Goal: Task Accomplishment & Management: Complete application form

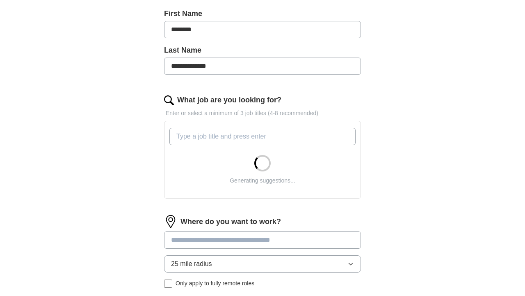
scroll to position [182, 0]
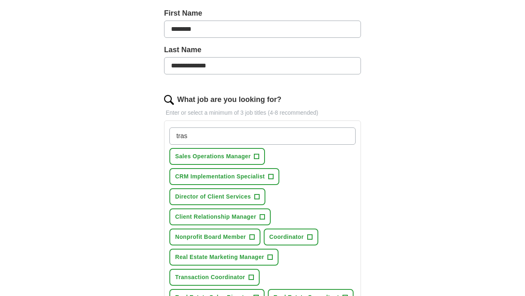
type input "tras"
click at [215, 275] on span "Transaction Coordinator" at bounding box center [210, 277] width 70 height 9
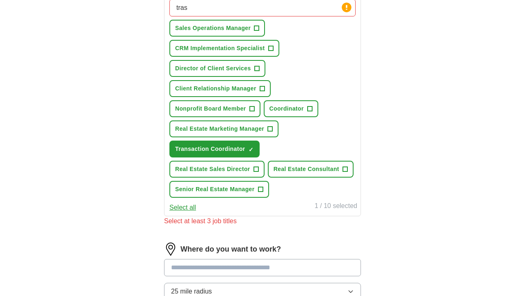
scroll to position [311, 0]
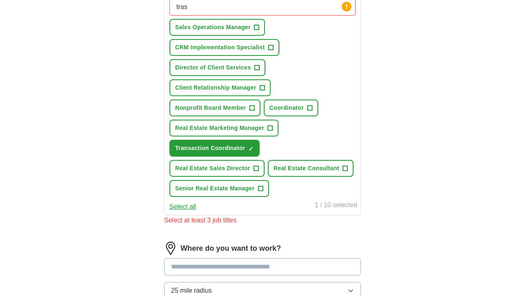
click at [243, 169] on span "Real Estate Sales Director" at bounding box center [212, 168] width 75 height 9
click at [293, 110] on span "Coordinator" at bounding box center [287, 107] width 34 height 9
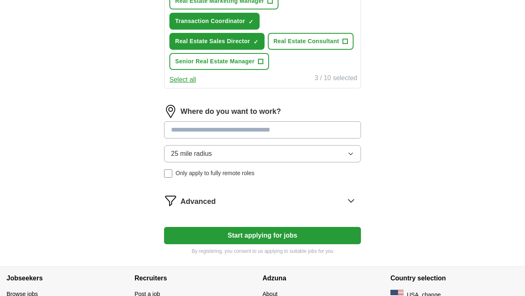
scroll to position [442, 0]
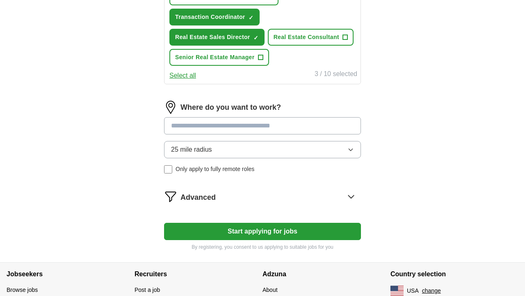
click at [295, 128] on input at bounding box center [262, 125] width 197 height 17
type input "*****"
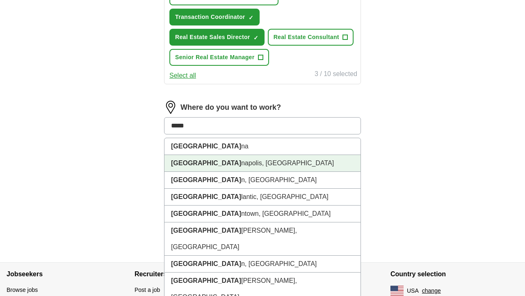
click at [278, 160] on li "India napolis, [GEOGRAPHIC_DATA]" at bounding box center [263, 163] width 196 height 17
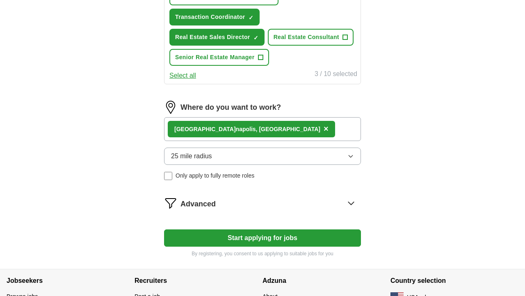
click at [255, 156] on button "25 mile radius" at bounding box center [262, 155] width 197 height 17
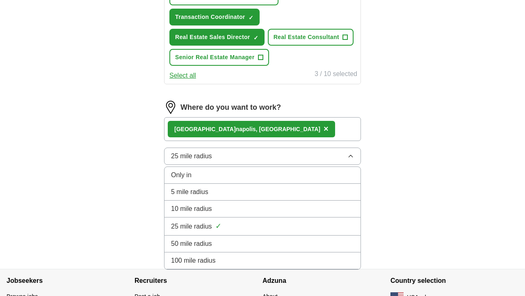
click at [247, 205] on div "10 mile radius" at bounding box center [262, 209] width 183 height 10
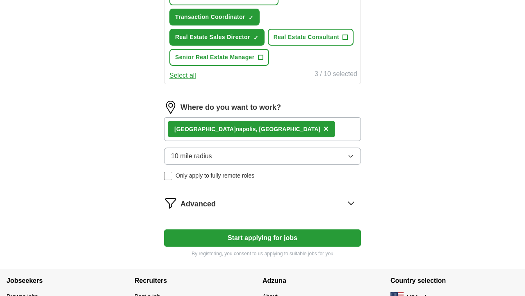
click at [237, 158] on button "10 mile radius" at bounding box center [262, 155] width 197 height 17
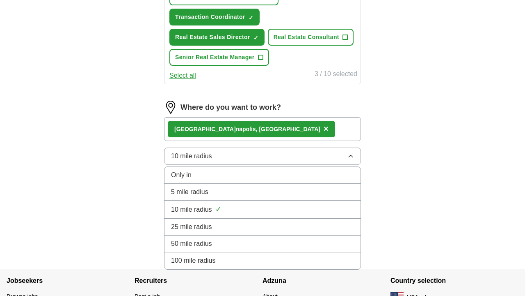
click at [230, 189] on div "5 mile radius" at bounding box center [262, 192] width 183 height 10
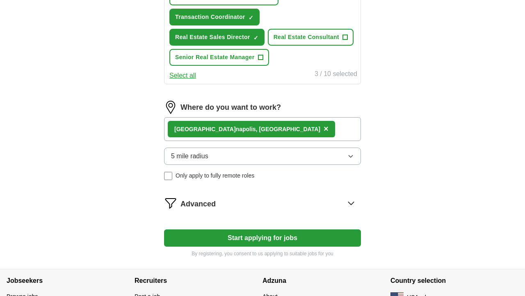
click at [354, 202] on icon at bounding box center [351, 203] width 5 height 3
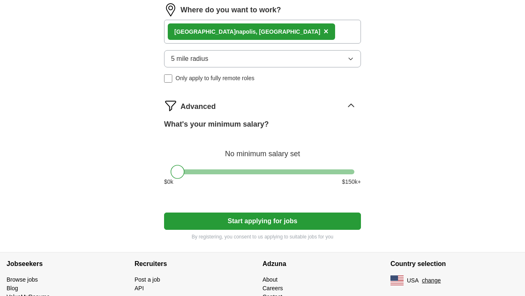
scroll to position [543, 0]
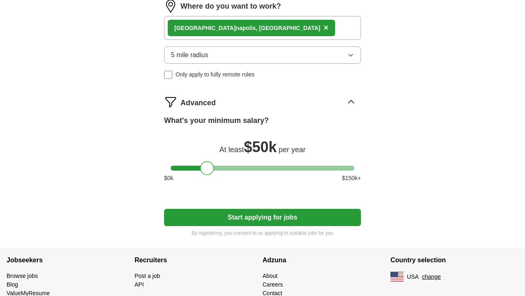
drag, startPoint x: 179, startPoint y: 169, endPoint x: 209, endPoint y: 170, distance: 29.2
click at [209, 170] on div at bounding box center [207, 168] width 14 height 14
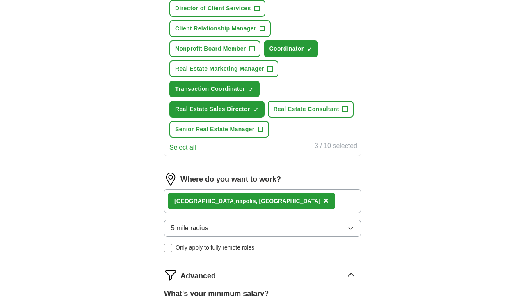
scroll to position [369, 0]
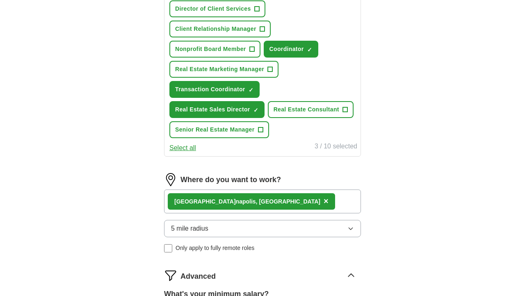
click at [231, 50] on span "Nonprofit Board Member" at bounding box center [210, 49] width 71 height 9
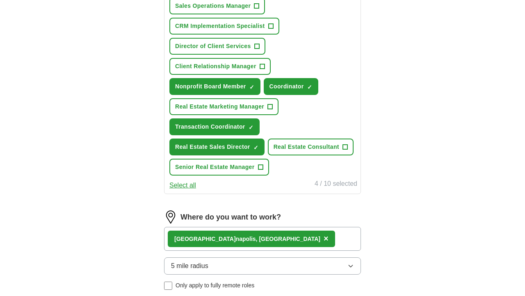
scroll to position [325, 0]
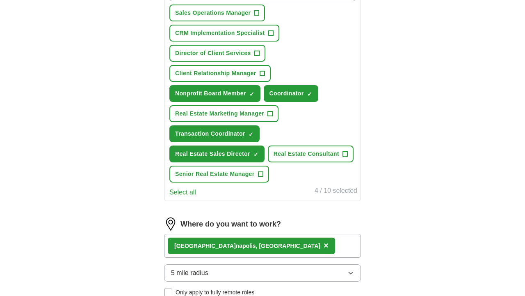
click at [241, 91] on span "Nonprofit Board Member" at bounding box center [210, 93] width 71 height 9
click at [236, 72] on span "Client Relationship Manager" at bounding box center [215, 73] width 81 height 9
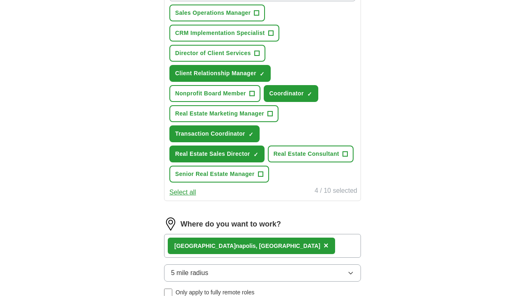
click at [227, 53] on span "Director of Client Services" at bounding box center [213, 53] width 76 height 9
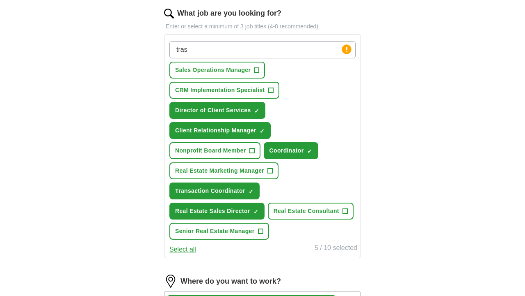
scroll to position [268, 0]
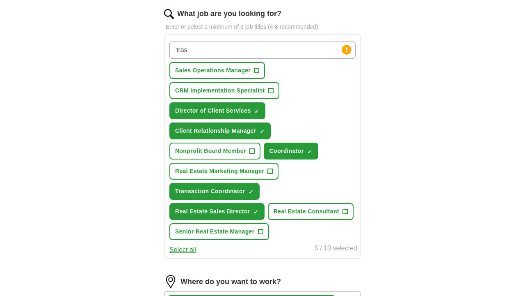
click at [242, 91] on span "CRM Implementation Specialist" at bounding box center [220, 90] width 90 height 9
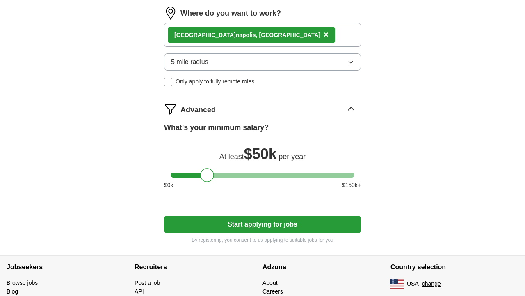
scroll to position [537, 0]
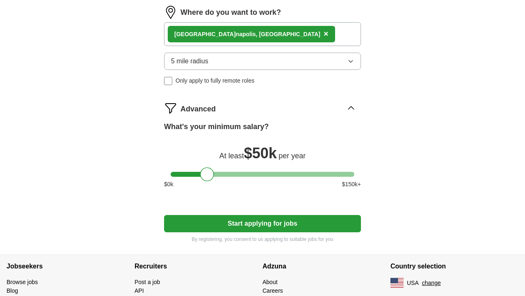
click at [272, 224] on button "Start applying for jobs" at bounding box center [262, 223] width 197 height 17
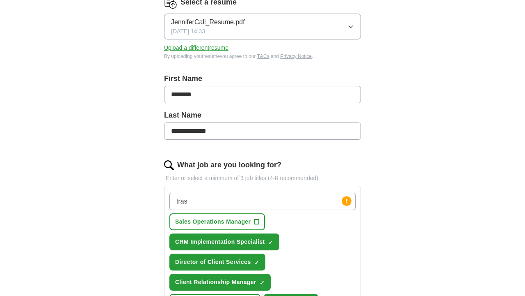
select select "**"
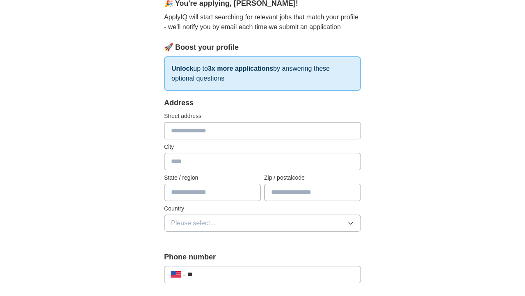
scroll to position [81, 0]
type input "**********"
type input "*"
type input "**********"
type input "**"
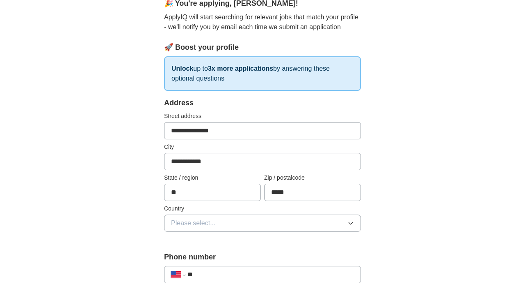
type input "*****"
click at [298, 221] on button "Please select..." at bounding box center [262, 222] width 197 height 17
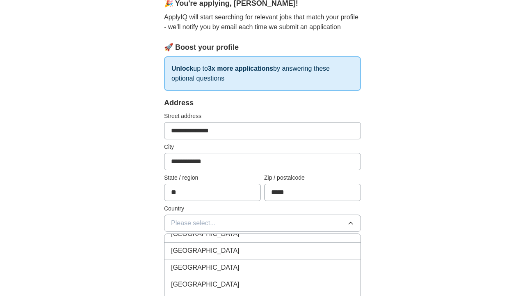
scroll to position [20, 0]
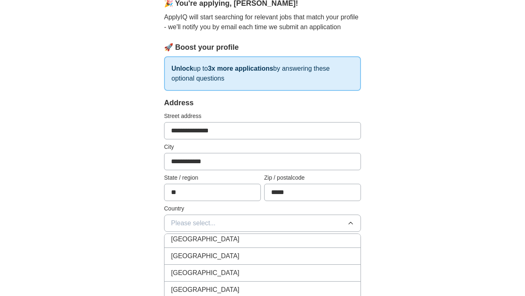
click at [264, 243] on div "[GEOGRAPHIC_DATA]" at bounding box center [262, 239] width 183 height 10
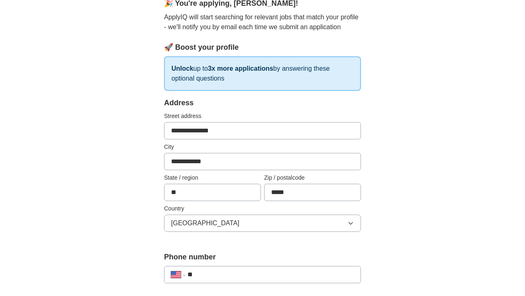
scroll to position [81, 0]
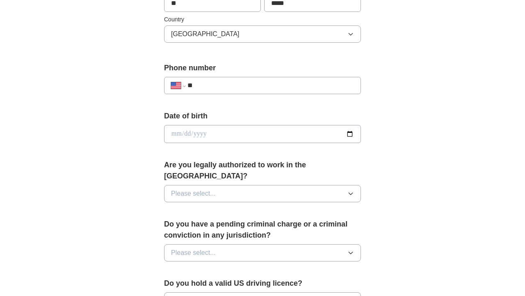
scroll to position [294, 0]
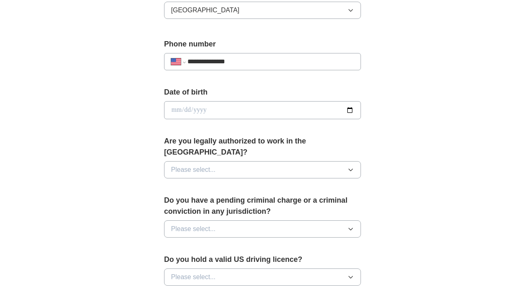
type input "**********"
click at [290, 108] on input "date" at bounding box center [262, 110] width 197 height 18
click at [396, 124] on div "**********" at bounding box center [262, 105] width 525 height 748
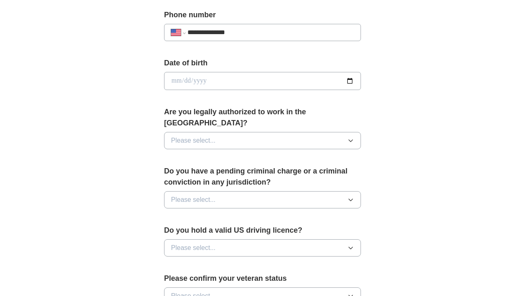
scroll to position [337, 0]
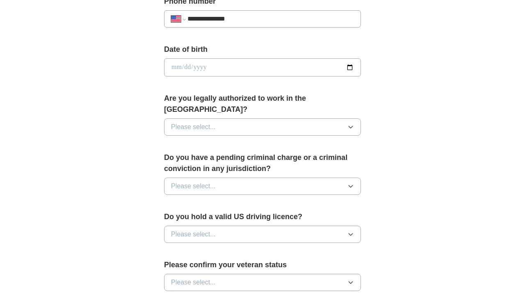
click at [300, 119] on button "Please select..." at bounding box center [262, 126] width 197 height 17
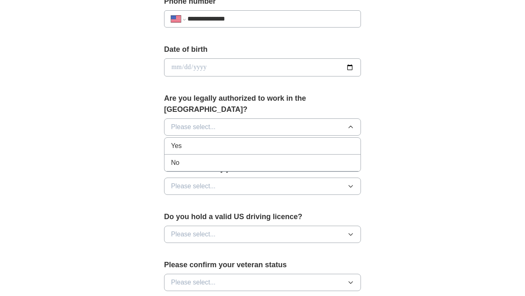
click at [271, 141] on div "Yes" at bounding box center [262, 146] width 183 height 10
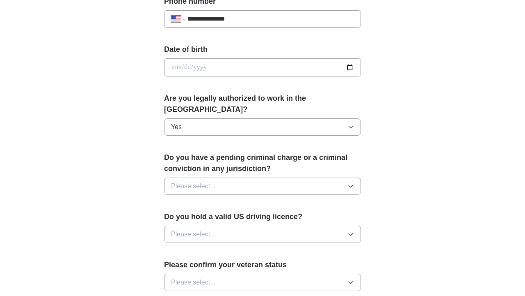
click at [260, 177] on button "Please select..." at bounding box center [262, 185] width 197 height 17
click at [233, 217] on div "No" at bounding box center [262, 222] width 183 height 10
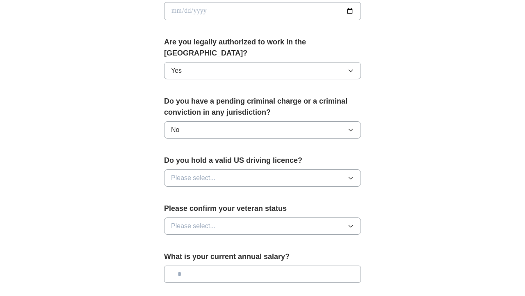
scroll to position [399, 0]
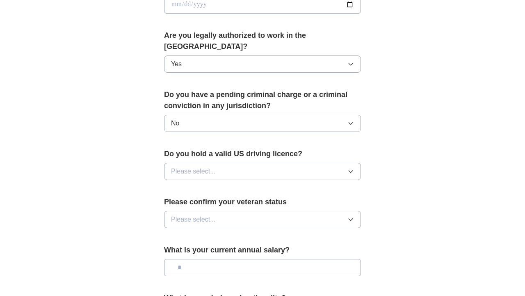
click at [235, 163] on button "Please select..." at bounding box center [262, 171] width 197 height 17
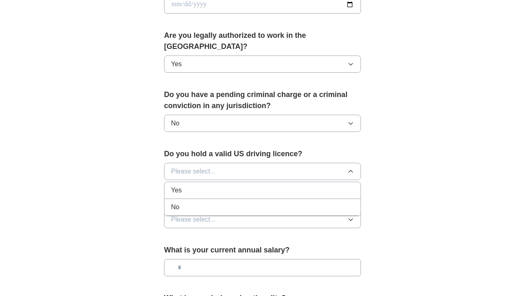
click at [212, 185] on div "Yes" at bounding box center [262, 190] width 183 height 10
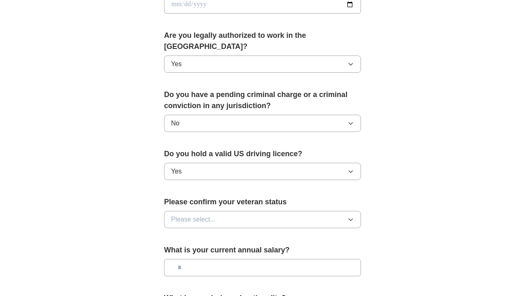
click at [229, 211] on button "Please select..." at bounding box center [262, 219] width 197 height 17
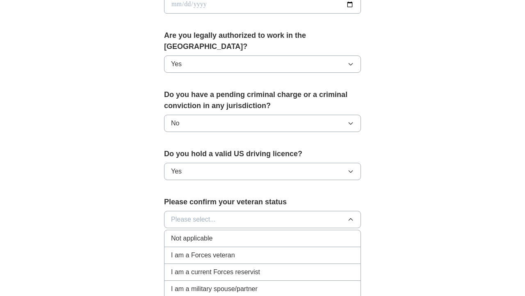
click at [229, 233] on div "Not applicable" at bounding box center [262, 238] width 183 height 10
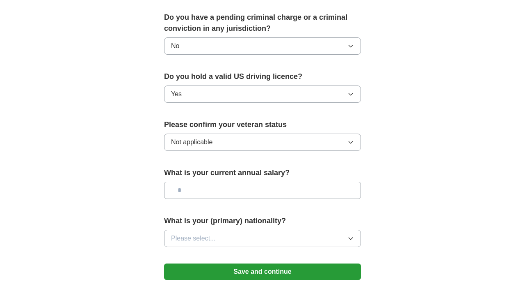
scroll to position [478, 0]
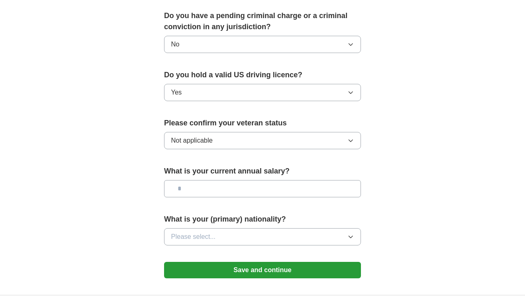
click at [268, 263] on button "Save and continue" at bounding box center [262, 270] width 197 height 16
